Goal: Information Seeking & Learning: Compare options

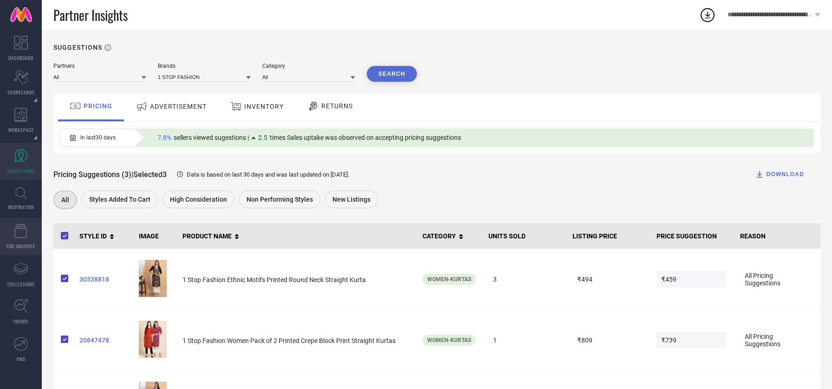
click at [25, 233] on icon at bounding box center [20, 231] width 13 height 14
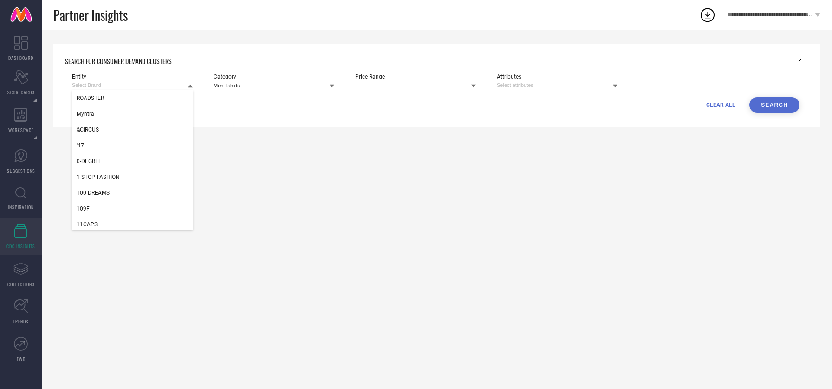
click at [84, 85] on input at bounding box center [132, 85] width 121 height 10
click at [90, 98] on span "ROADSTER" at bounding box center [90, 98] width 27 height 7
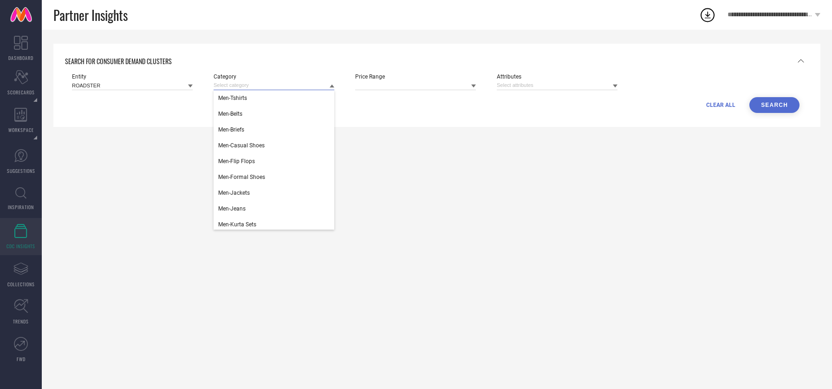
click at [252, 90] on input at bounding box center [274, 85] width 121 height 10
click at [252, 100] on div "Men-Tshirts" at bounding box center [274, 98] width 121 height 16
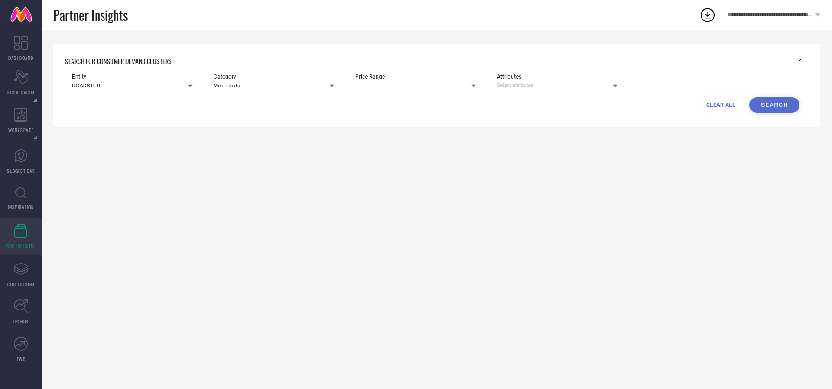
click at [384, 90] on input at bounding box center [415, 85] width 121 height 10
click at [521, 86] on input at bounding box center [557, 85] width 121 height 10
click at [598, 83] on input at bounding box center [557, 85] width 121 height 10
click at [778, 105] on button "Search" at bounding box center [775, 105] width 50 height 16
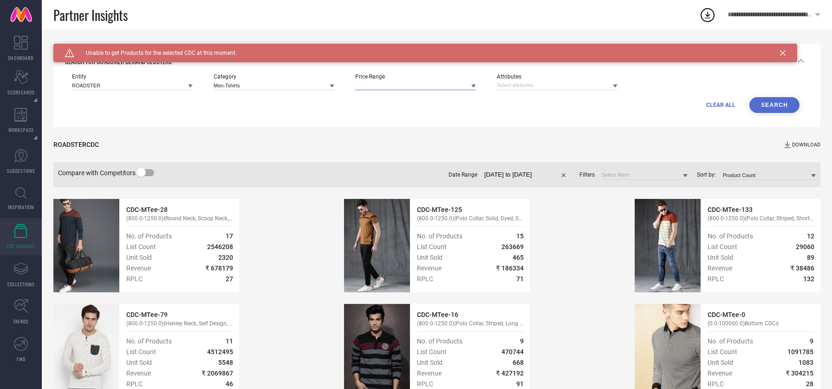
click at [398, 89] on input at bounding box center [415, 85] width 121 height 10
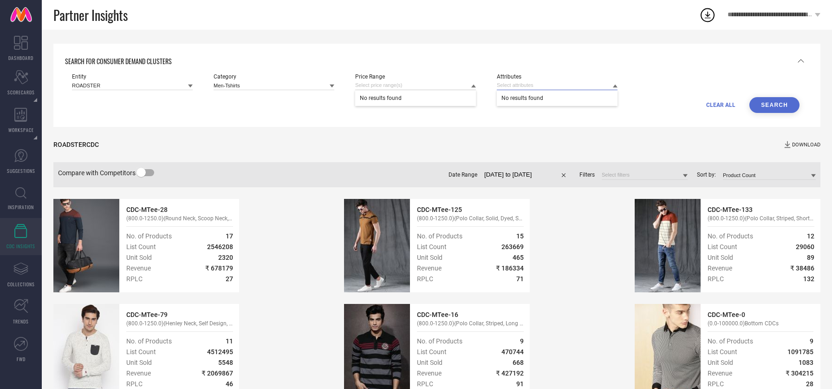
click at [516, 85] on input at bounding box center [557, 85] width 121 height 10
click at [332, 99] on div "CLEAR ALL Search" at bounding box center [436, 105] width 728 height 16
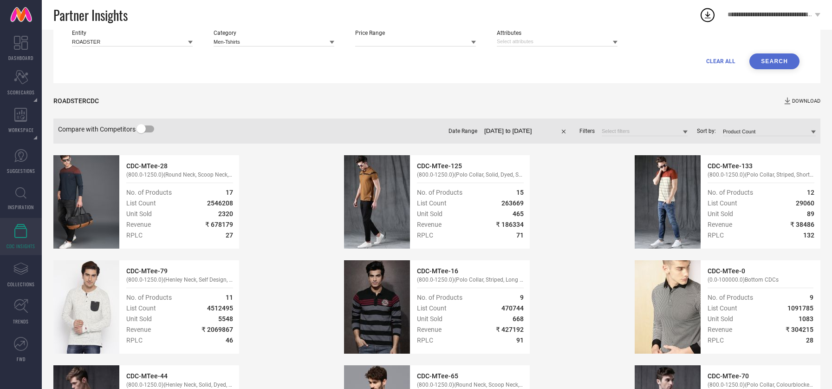
scroll to position [44, 0]
click at [226, 43] on input at bounding box center [274, 41] width 121 height 10
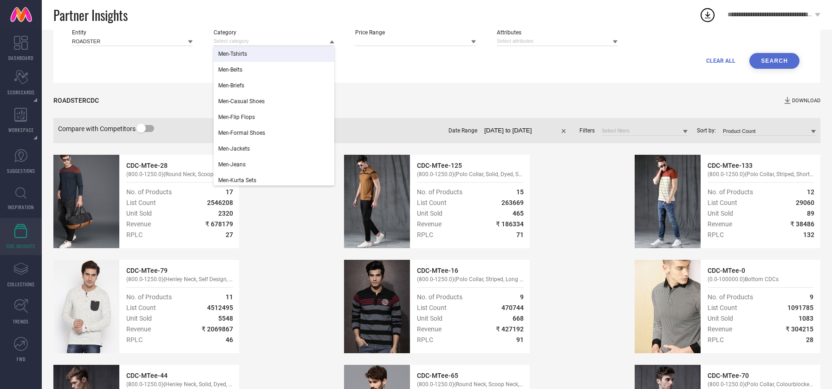
click at [233, 52] on span "Men-Tshirts" at bounding box center [232, 54] width 29 height 7
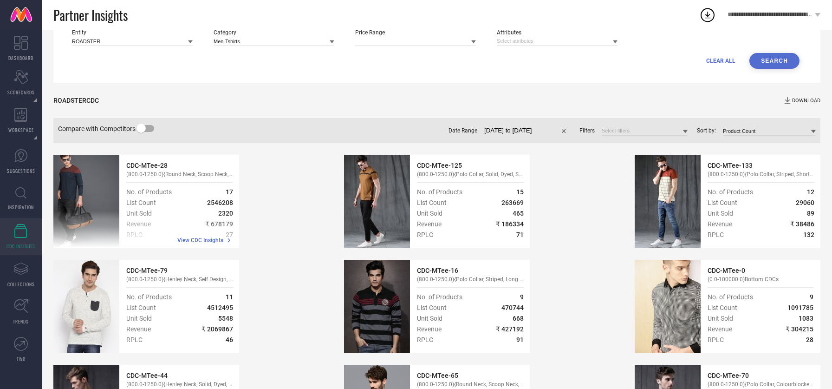
click at [163, 173] on span "( 800.0-1250.0 )" at bounding box center [144, 174] width 37 height 7
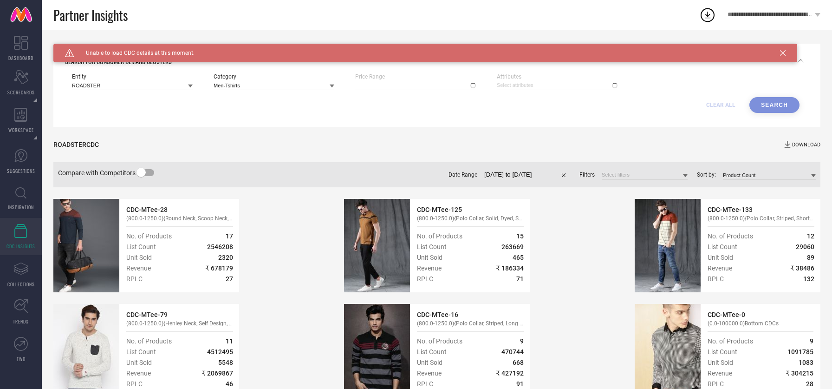
type input "₹ 800 - 1250"
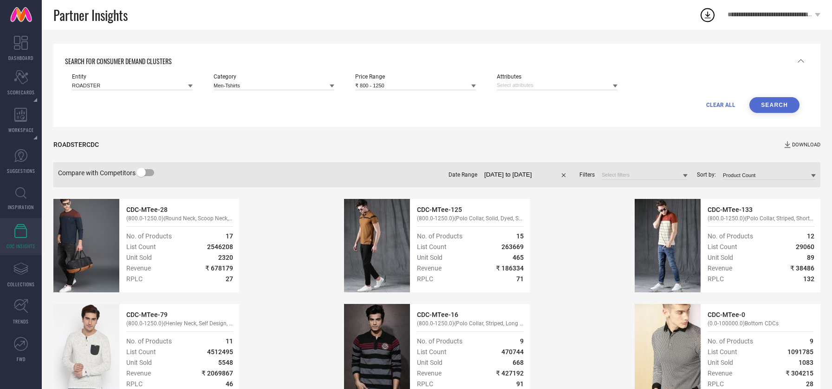
click at [147, 176] on label at bounding box center [146, 172] width 16 height 7
click at [0, 0] on input "checkbox" at bounding box center [0, 0] width 0 height 0
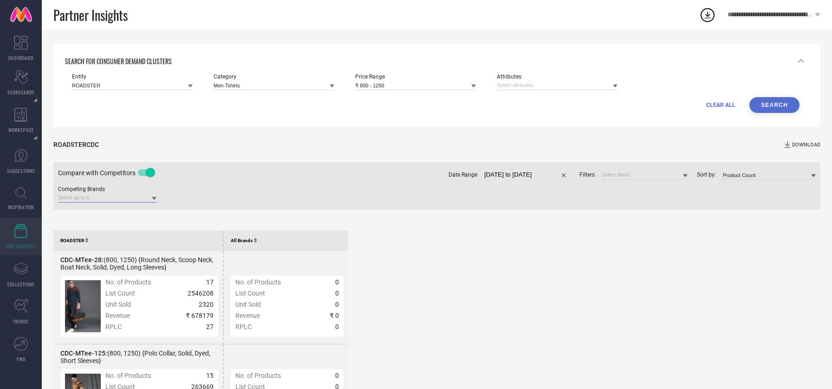
click at [118, 196] on input at bounding box center [107, 198] width 98 height 10
click at [153, 200] on icon at bounding box center [154, 198] width 5 height 3
click at [158, 85] on input at bounding box center [132, 85] width 121 height 10
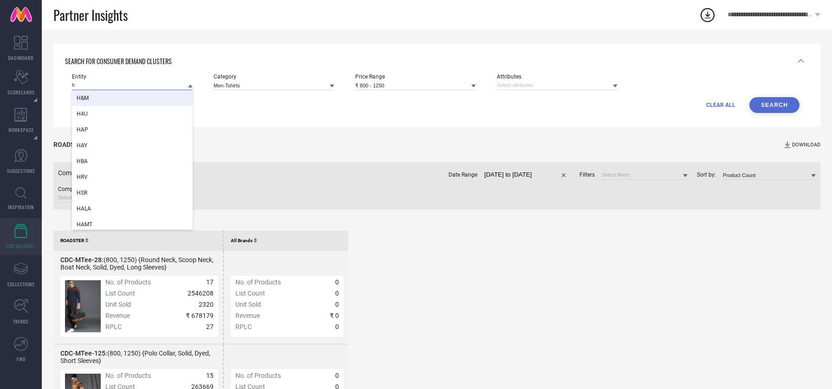
type input "h"
click at [153, 93] on div "H&M" at bounding box center [132, 98] width 121 height 16
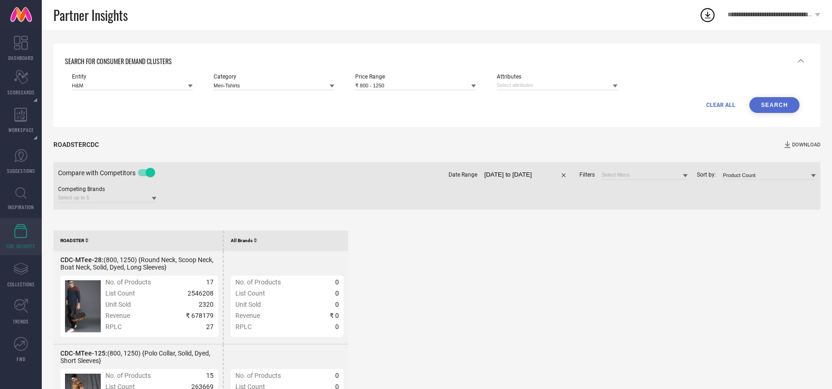
click at [761, 106] on button "Search" at bounding box center [775, 105] width 50 height 16
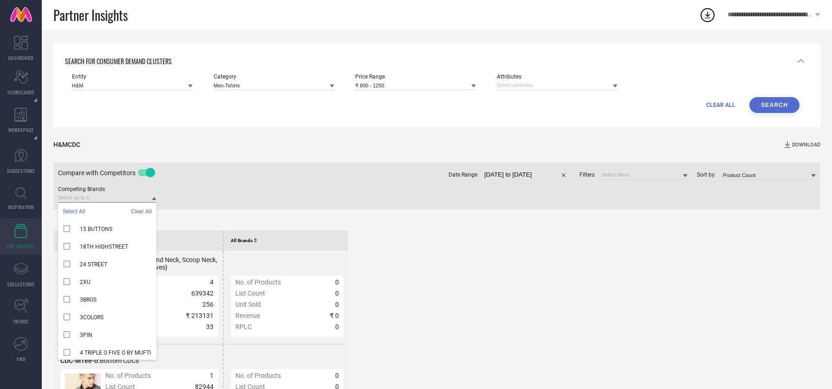
click at [124, 201] on input at bounding box center [107, 198] width 98 height 10
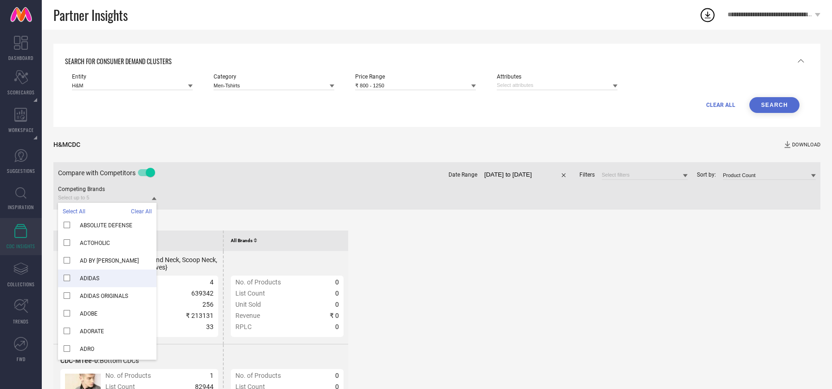
click at [106, 280] on div "ADIDAS" at bounding box center [107, 278] width 98 height 18
click at [193, 215] on div "H&M CDC DOWNLOAD Compare with Competitors Competing Brands Select All Clear All…" at bounding box center [436, 174] width 767 height 94
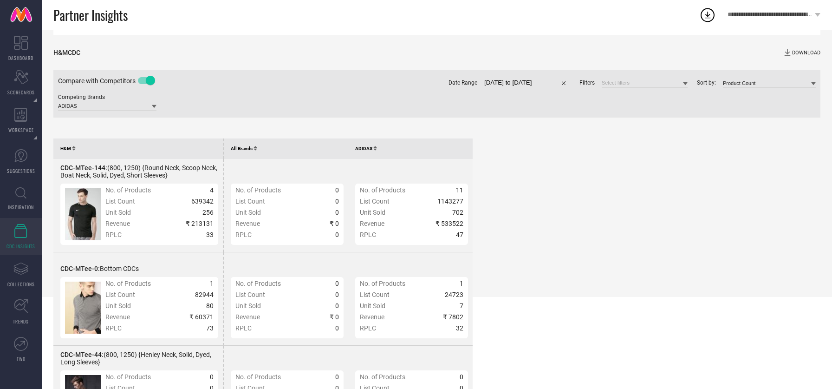
scroll to position [104, 0]
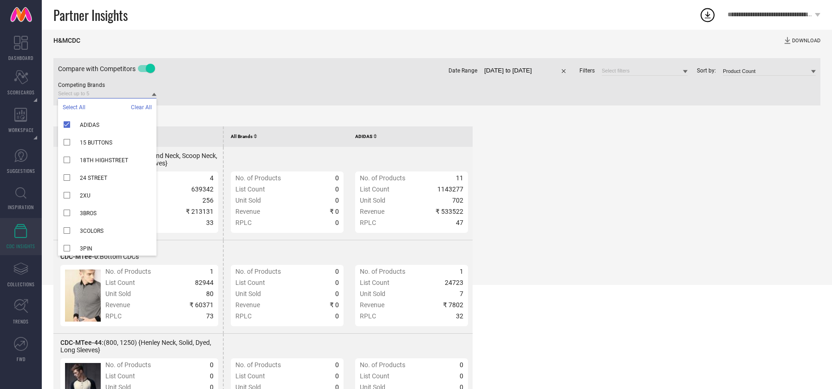
click at [134, 98] on input at bounding box center [107, 94] width 98 height 10
click at [81, 110] on span "Select All" at bounding box center [74, 107] width 23 height 7
click at [65, 128] on div "ADIDAS" at bounding box center [107, 125] width 98 height 18
click at [67, 124] on div "ADIDAS" at bounding box center [107, 125] width 98 height 18
click at [75, 111] on span "Select All" at bounding box center [74, 107] width 23 height 7
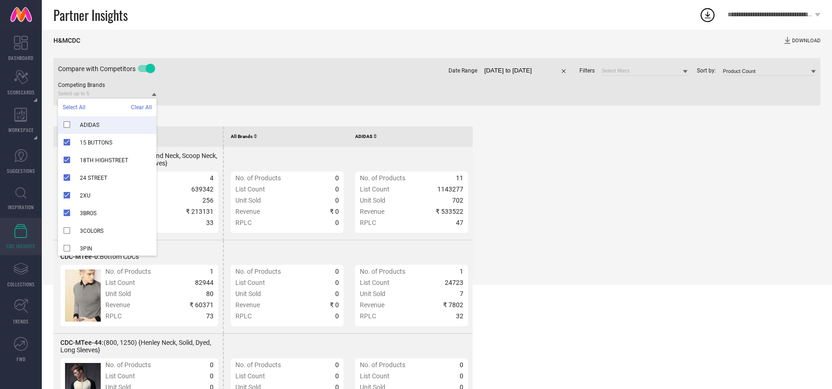
click at [221, 124] on div "SEARCH FOR CONSUMER DEMAND CLUSTERS Entity H&M Category Men-Tshirts Price Range…" at bounding box center [437, 105] width 790 height 359
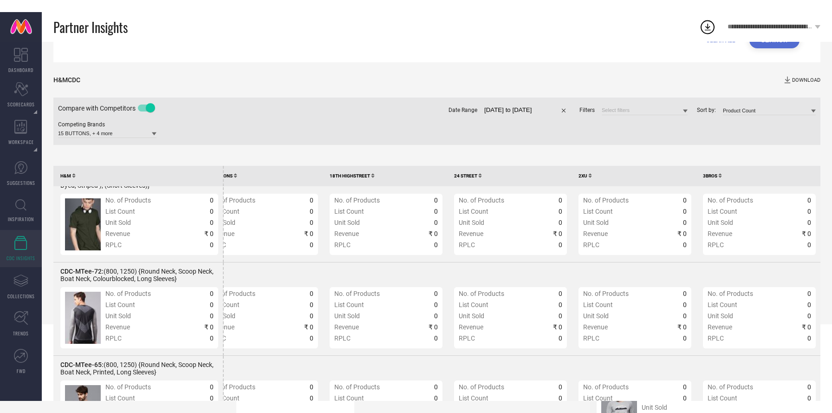
scroll to position [0, 0]
